Goal: Task Accomplishment & Management: Manage account settings

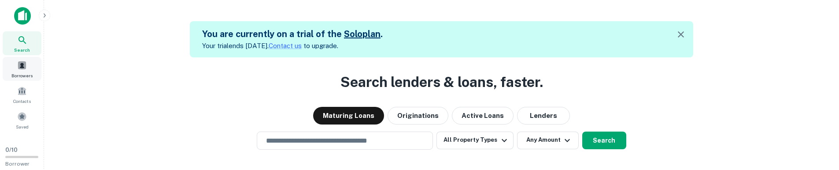
drag, startPoint x: 37, startPoint y: 79, endPoint x: 53, endPoint y: 86, distance: 17.8
click at [37, 79] on div "Borrowers" at bounding box center [22, 69] width 39 height 24
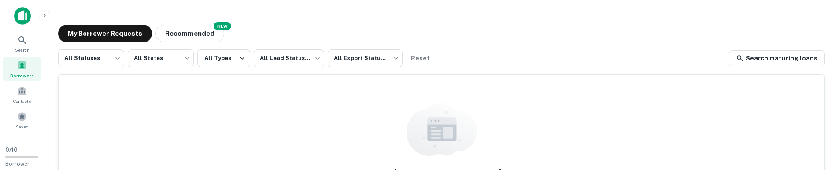
drag, startPoint x: 794, startPoint y: 53, endPoint x: 718, endPoint y: 81, distance: 80.7
click at [794, 53] on link "Search maturing loans" at bounding box center [777, 58] width 96 height 16
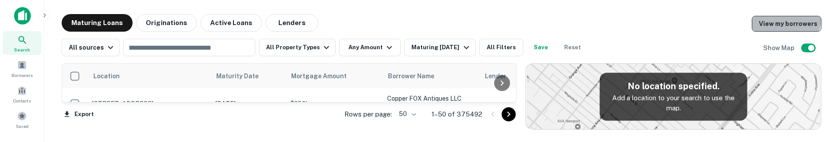
click at [784, 18] on link "View my borrowers" at bounding box center [787, 24] width 70 height 16
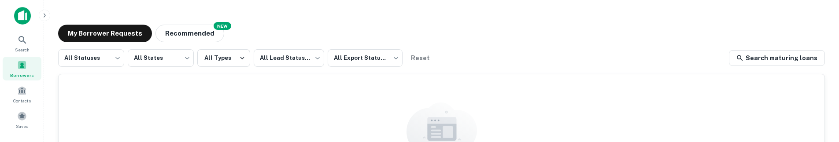
drag, startPoint x: 503, startPoint y: 140, endPoint x: 500, endPoint y: 147, distance: 7.5
click at [500, 142] on html "Search Borrowers Contacts Saved 0 / 10 Borrower Requests My Borrower Requests N…" at bounding box center [419, 71] width 839 height 142
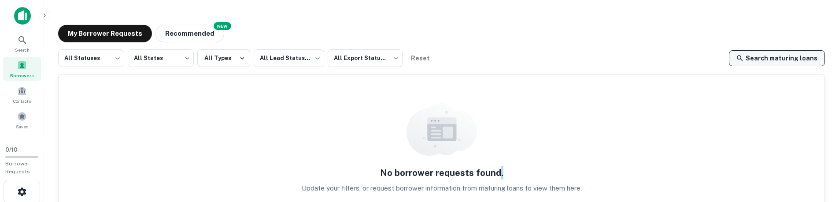
click at [763, 51] on link "Search maturing loans" at bounding box center [777, 58] width 96 height 16
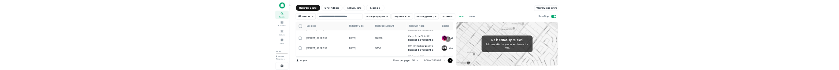
scroll to position [1453, 0]
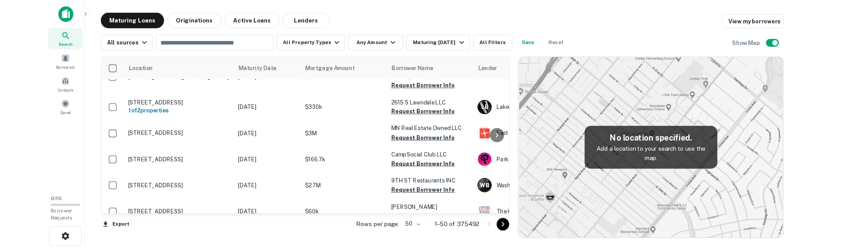
scroll to position [1453, 0]
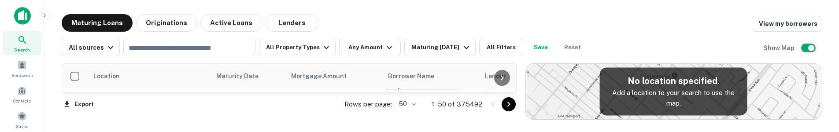
drag, startPoint x: 702, startPoint y: 0, endPoint x: 589, endPoint y: 65, distance: 129.6
click at [591, 70] on img at bounding box center [673, 91] width 295 height 55
drag, startPoint x: 666, startPoint y: 130, endPoint x: 670, endPoint y: 349, distance: 218.9
click at [670, 70] on html "Search Borrowers Contacts Saved 0 / 10 Borrower Requests Maturing Loans Origina…" at bounding box center [419, 66] width 839 height 132
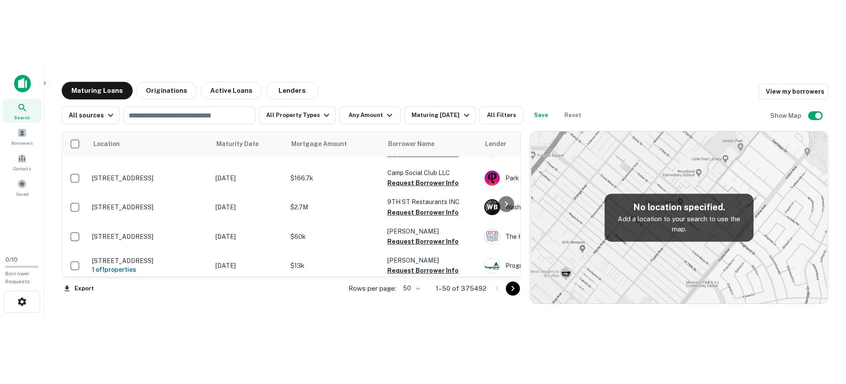
scroll to position [1280, 0]
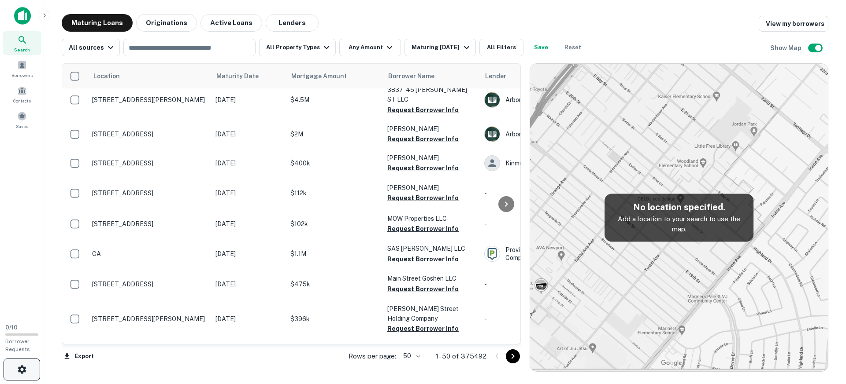
click at [26, 70] on icon "button" at bounding box center [22, 370] width 11 height 11
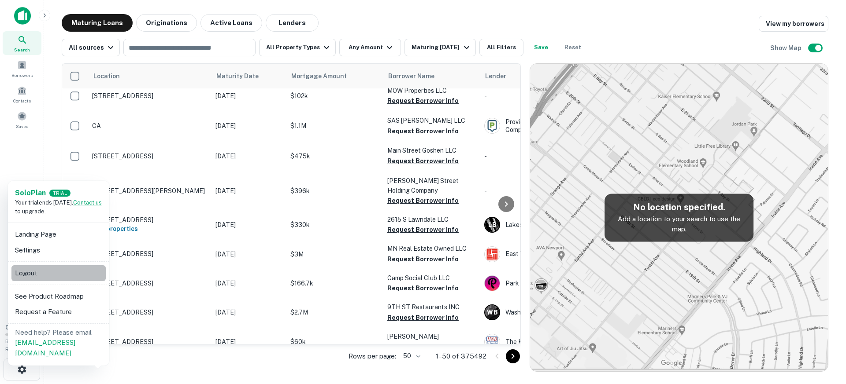
click at [55, 70] on li "Logout" at bounding box center [58, 274] width 94 height 16
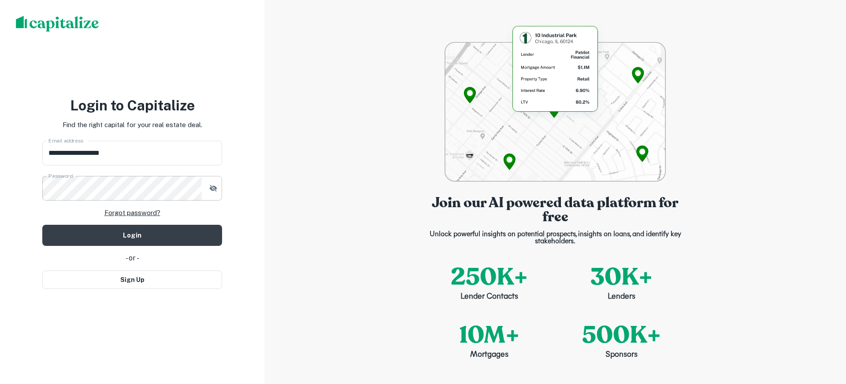
click at [213, 70] on icon "button" at bounding box center [213, 188] width 9 height 9
